Goal: Navigation & Orientation: Find specific page/section

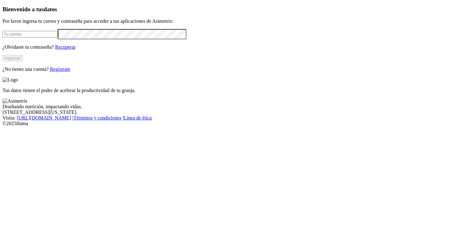
type input "[PERSON_NAME][EMAIL_ADDRESS][PERSON_NAME][DOMAIN_NAME]"
click at [23, 62] on button "Ingresar" at bounding box center [12, 58] width 20 height 7
